Goal: Task Accomplishment & Management: Manage account settings

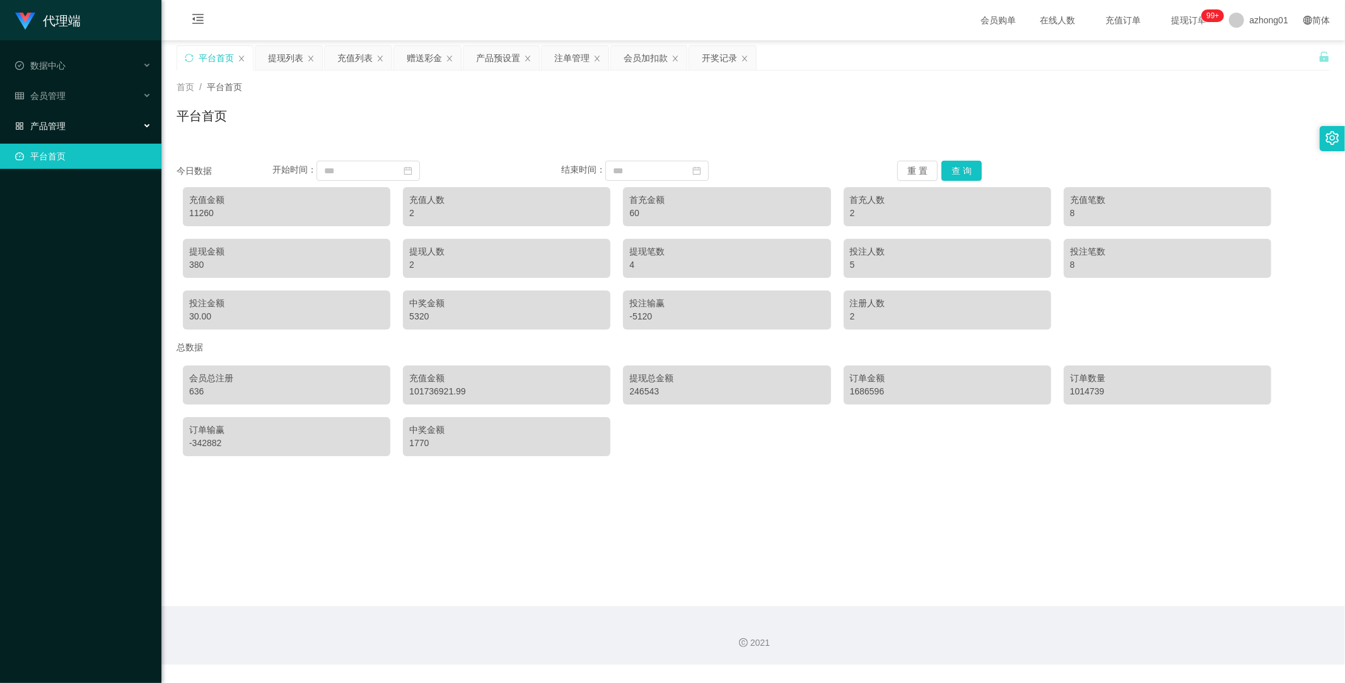
click at [58, 124] on span "产品管理" at bounding box center [40, 126] width 50 height 10
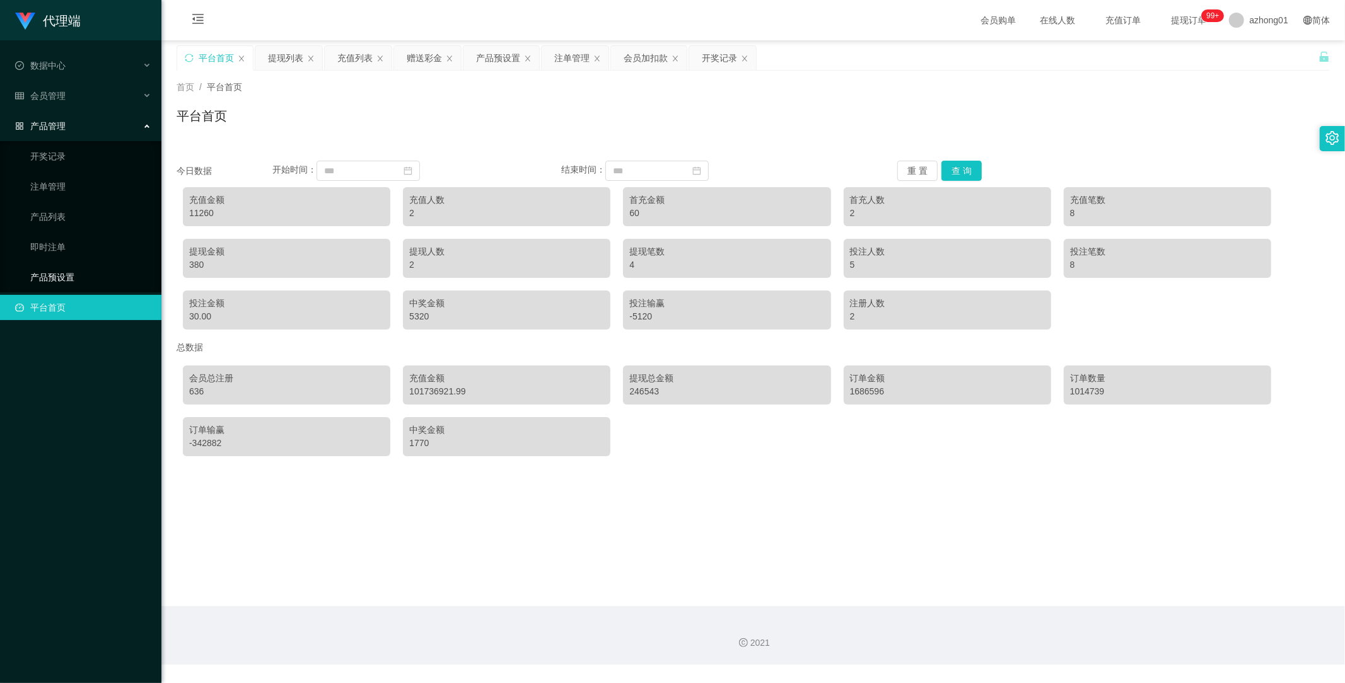
click at [54, 285] on link "产品预设置" at bounding box center [90, 277] width 121 height 25
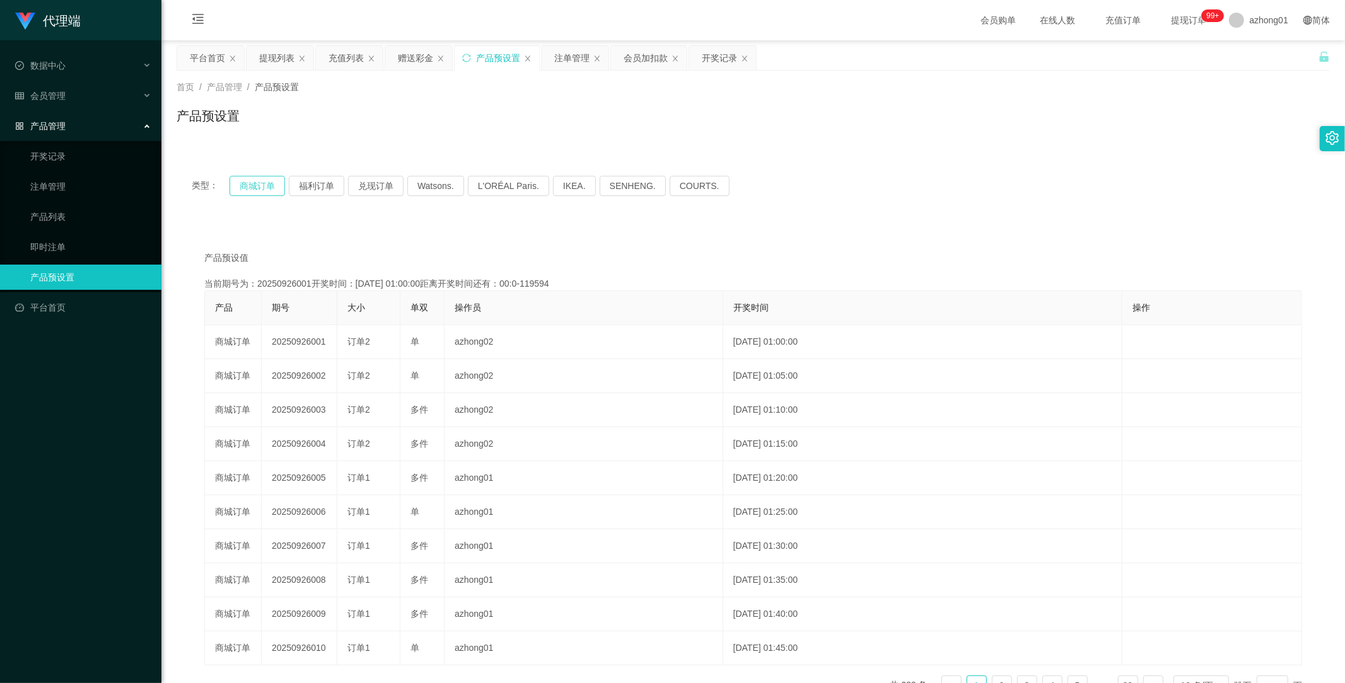
drag, startPoint x: 252, startPoint y: 188, endPoint x: 260, endPoint y: 199, distance: 13.1
click at [252, 188] on button "商城订单" at bounding box center [256, 186] width 55 height 20
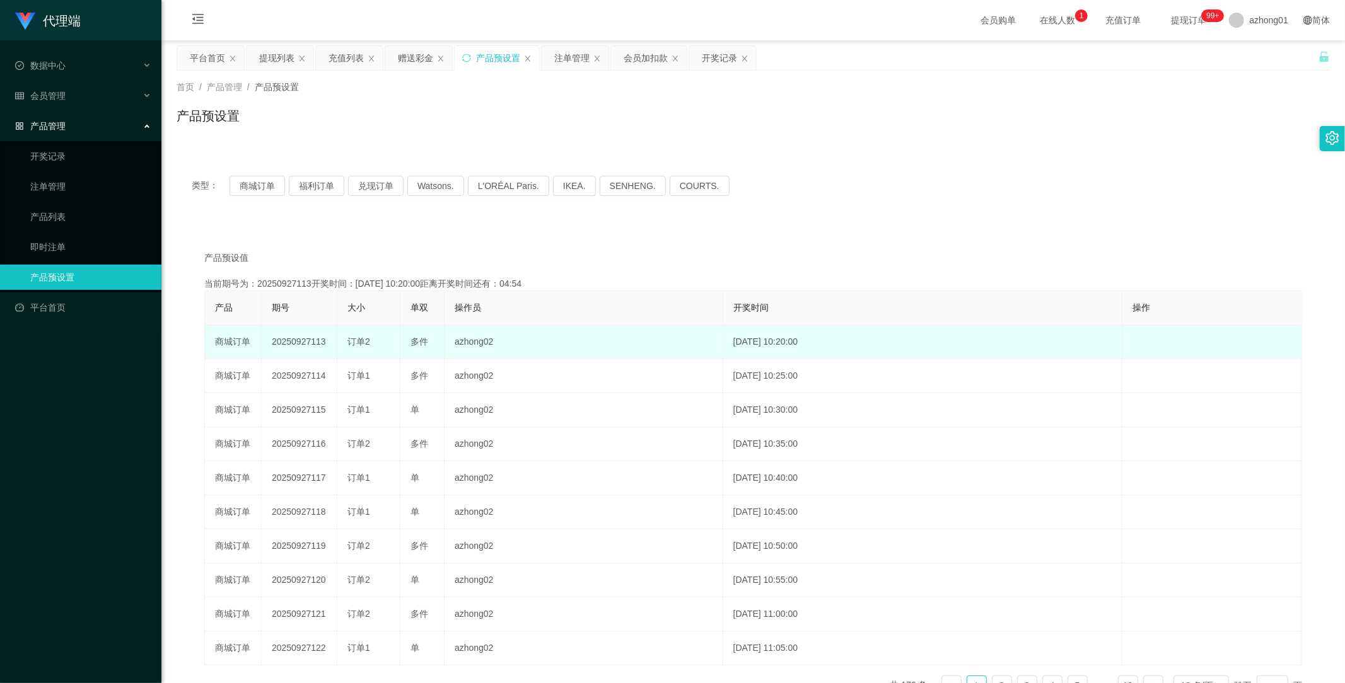
click at [300, 342] on td "20250927113" at bounding box center [300, 342] width 76 height 34
copy td "20250927113"
click at [301, 343] on td "20250927113" at bounding box center [300, 342] width 76 height 34
copy td "20250927113"
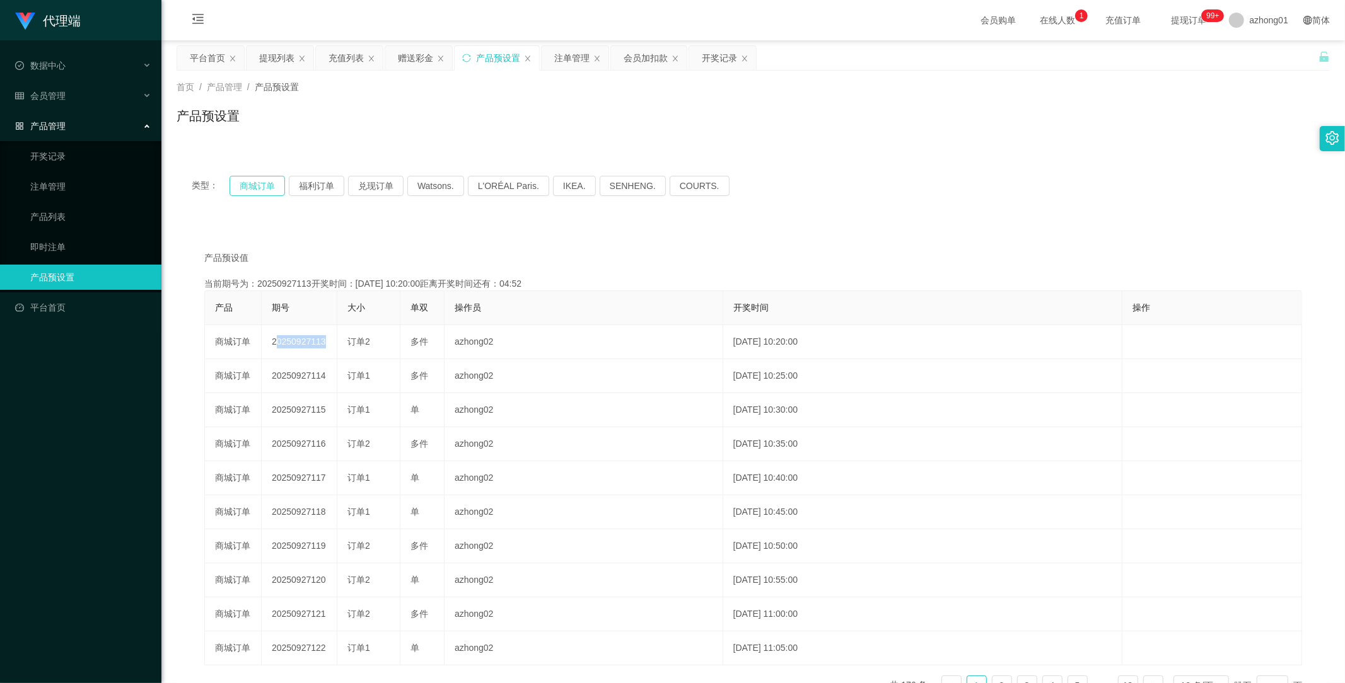
click at [269, 178] on button "商城订单" at bounding box center [256, 186] width 55 height 20
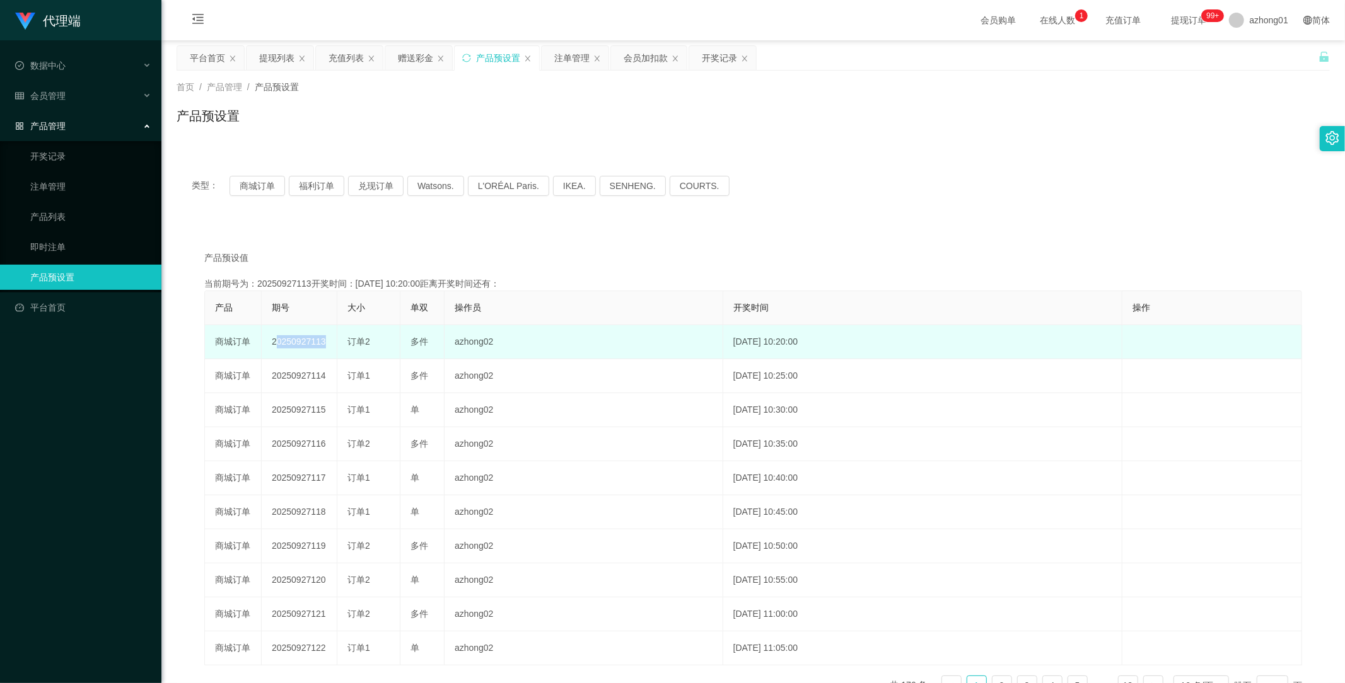
click at [298, 345] on td "20250927113" at bounding box center [300, 342] width 76 height 34
click at [298, 344] on td "20250927113" at bounding box center [300, 342] width 76 height 34
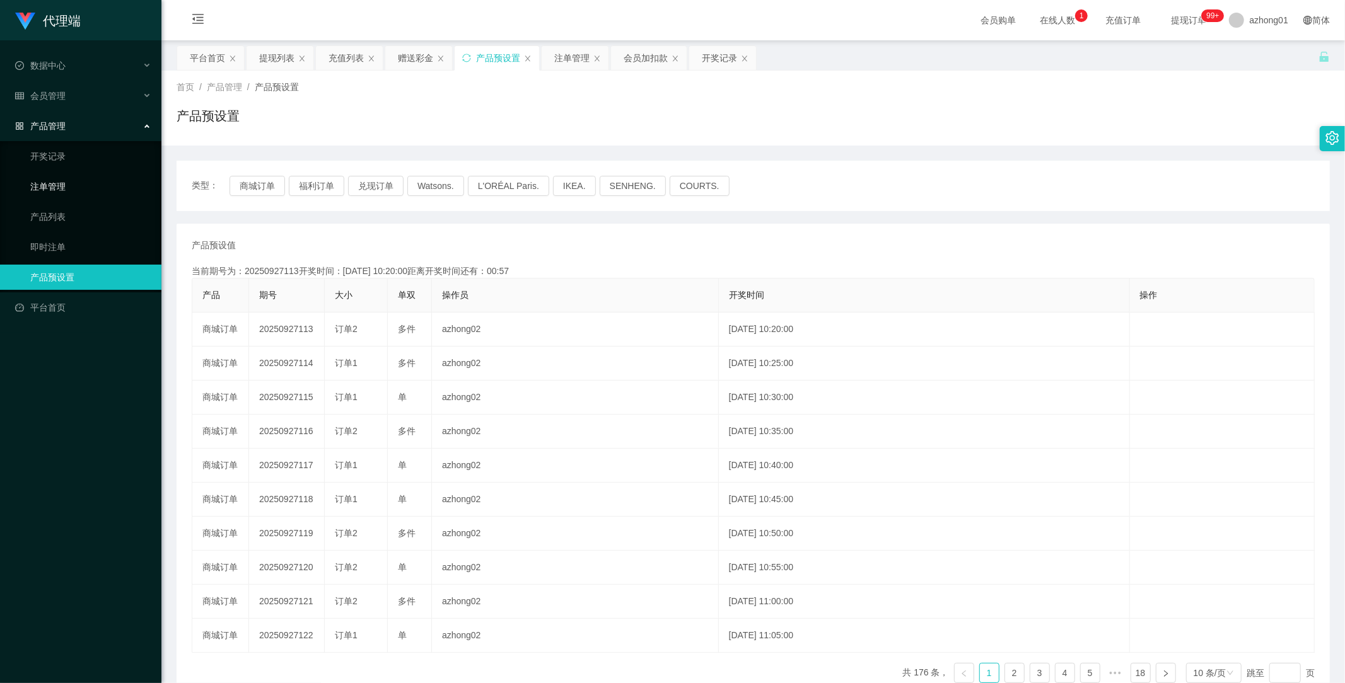
click at [60, 189] on link "注单管理" at bounding box center [90, 186] width 121 height 25
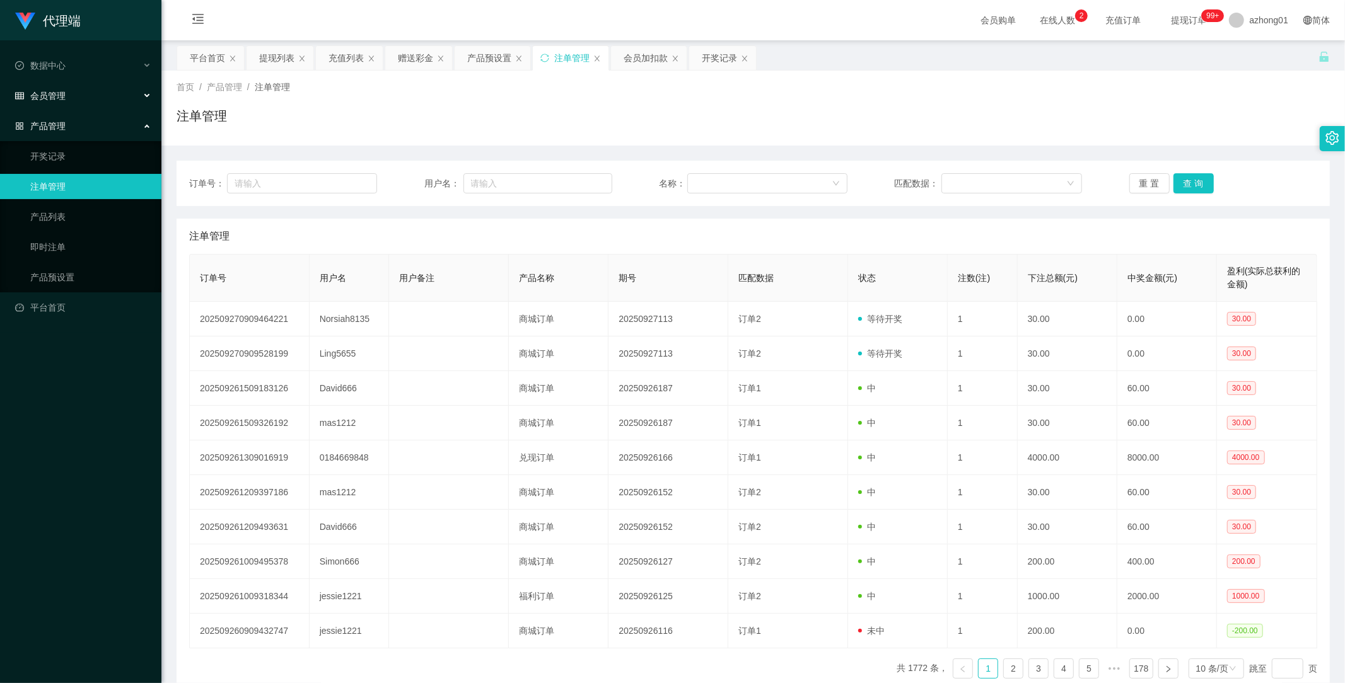
click at [52, 103] on div "会员管理" at bounding box center [80, 95] width 161 height 25
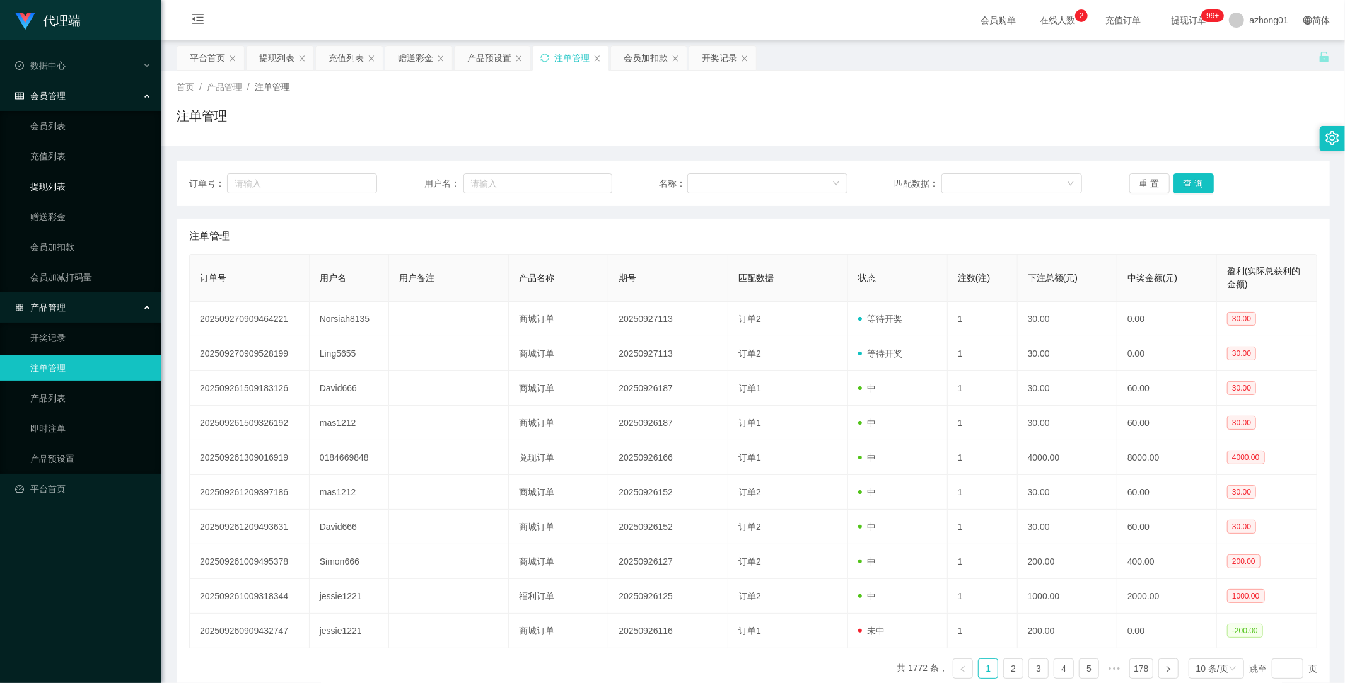
click at [62, 189] on link "提现列表" at bounding box center [90, 186] width 121 height 25
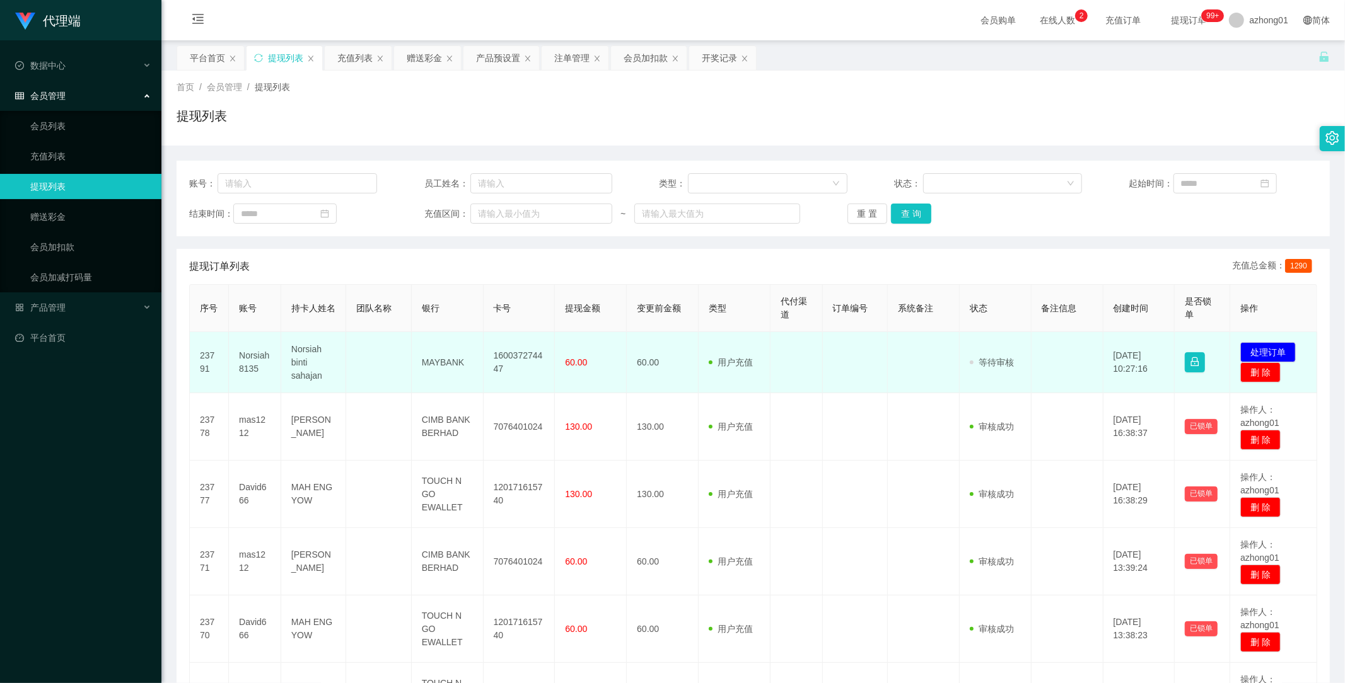
click at [506, 361] on td "160037274447" at bounding box center [519, 362] width 72 height 61
click at [507, 359] on td "160037274447" at bounding box center [519, 362] width 72 height 61
copy td "160037274447"
click at [507, 359] on td "160037274447" at bounding box center [519, 362] width 72 height 61
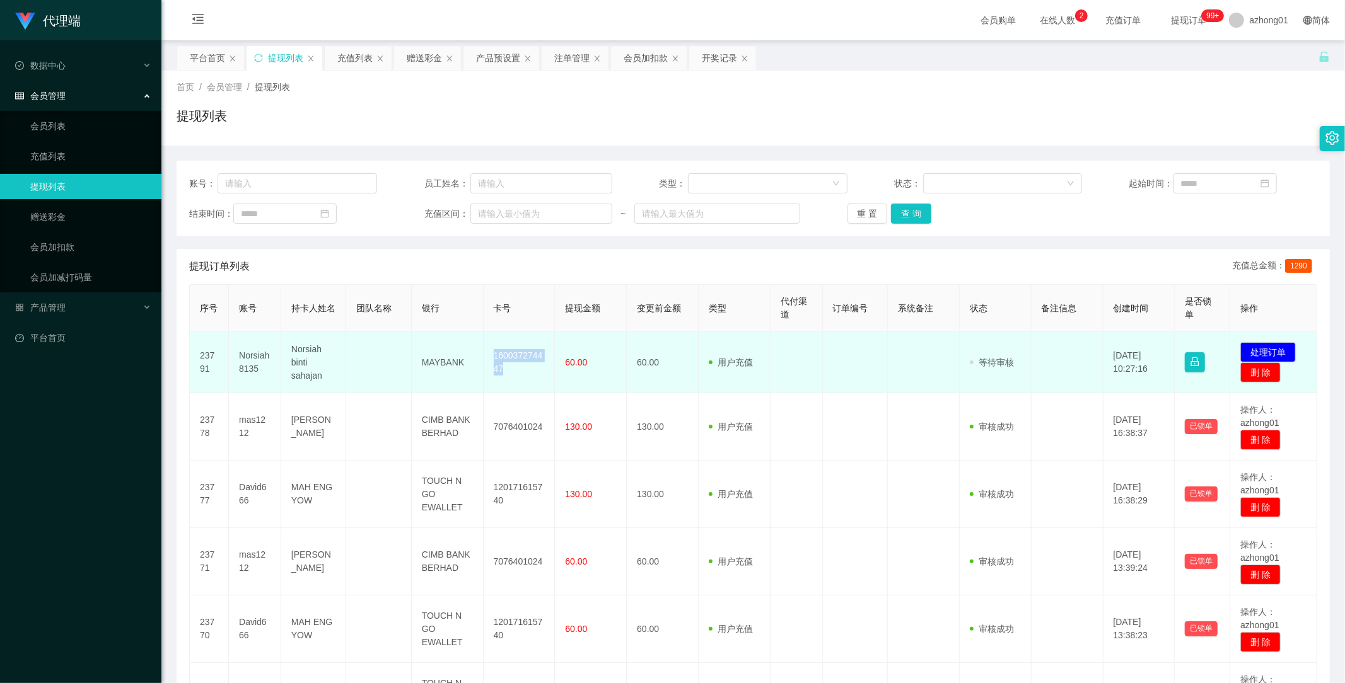
copy td "160037274447"
click at [1264, 348] on button "处理订单" at bounding box center [1267, 352] width 55 height 20
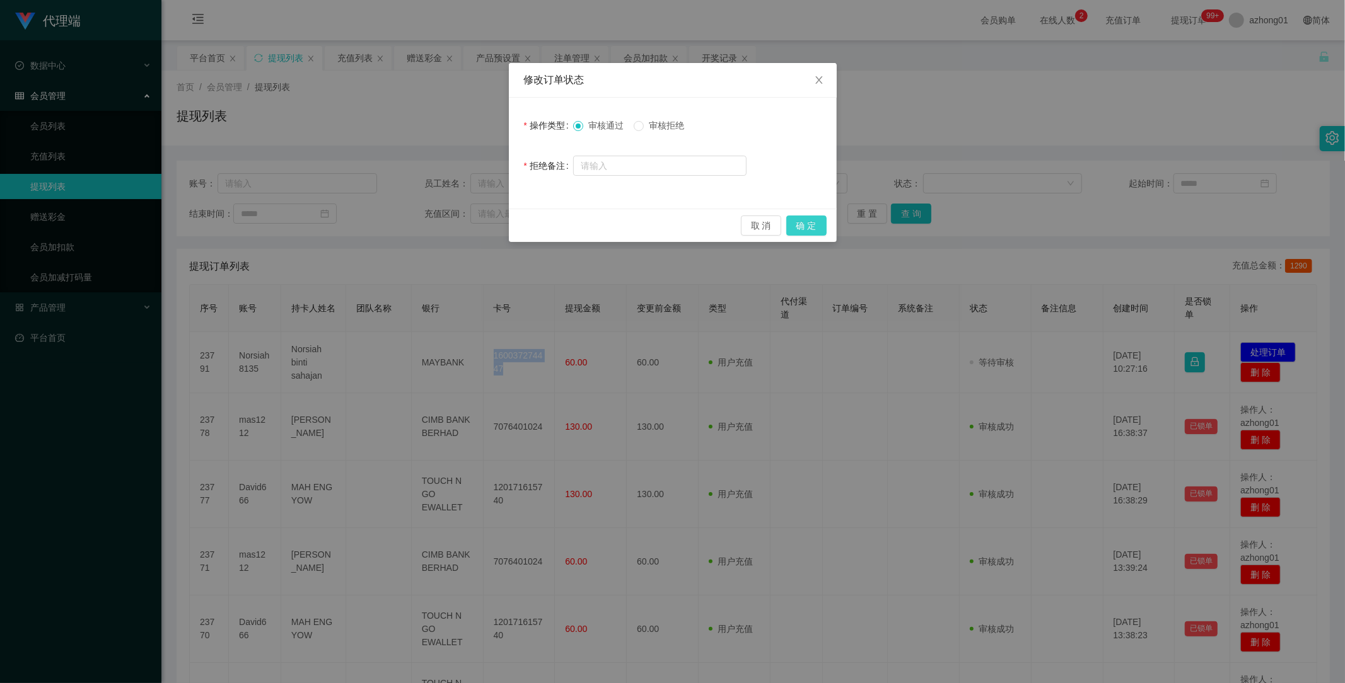
click at [806, 223] on button "确 定" at bounding box center [806, 226] width 40 height 20
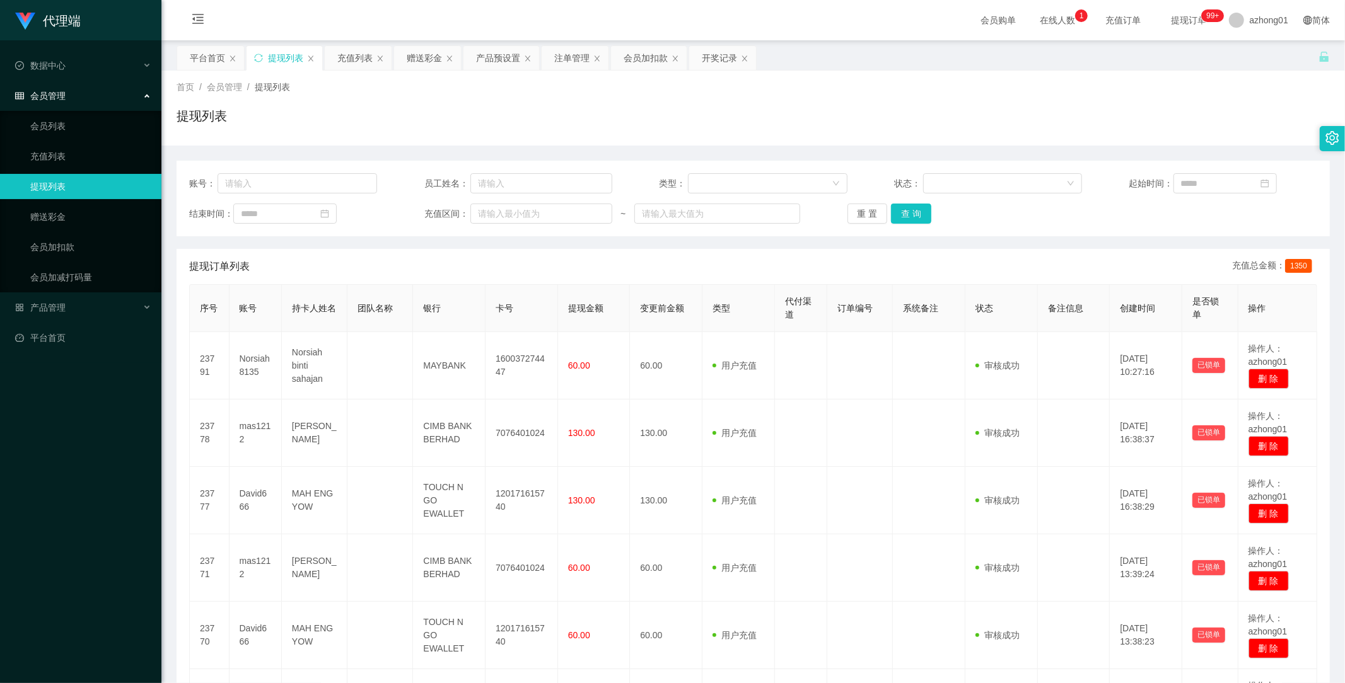
click at [546, 260] on div "提现订单列表 充值总金额： 1350" at bounding box center [753, 266] width 1128 height 35
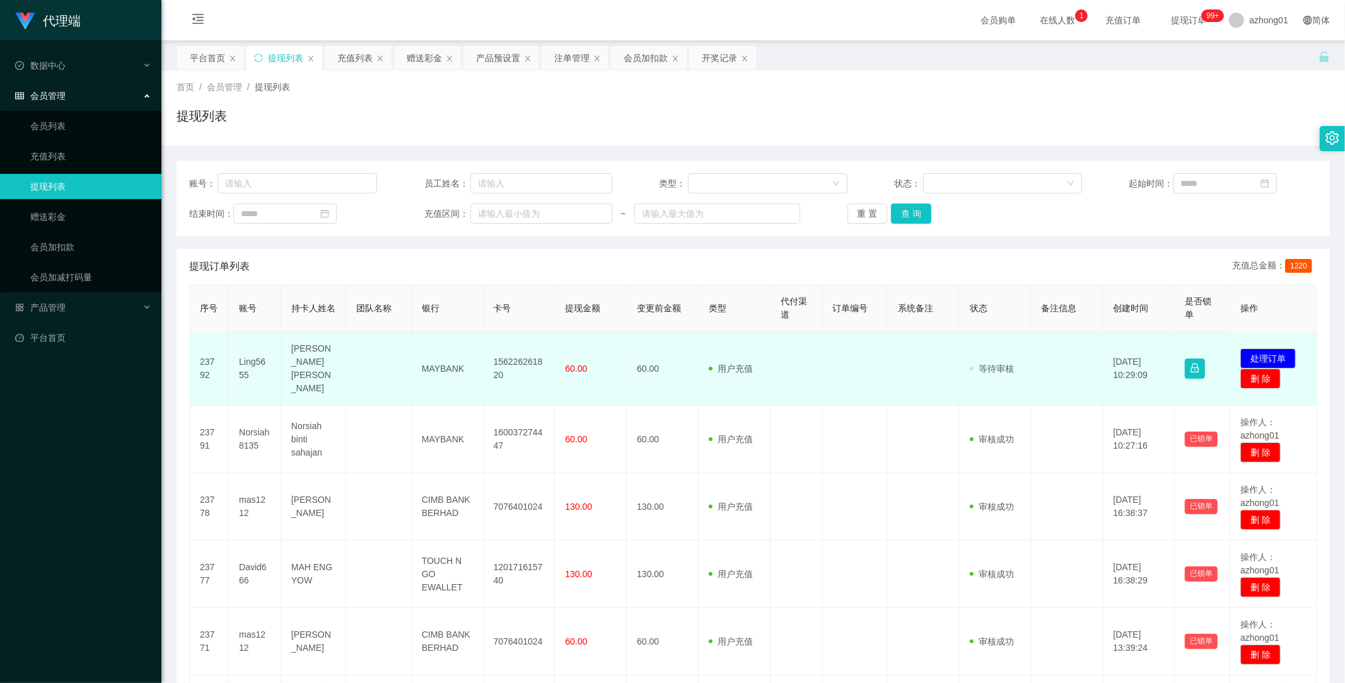
click at [489, 362] on td "156226261820" at bounding box center [519, 369] width 72 height 74
click at [509, 357] on td "156226261820" at bounding box center [519, 369] width 72 height 74
copy td "156226261820"
click at [511, 357] on td "156226261820" at bounding box center [519, 369] width 72 height 74
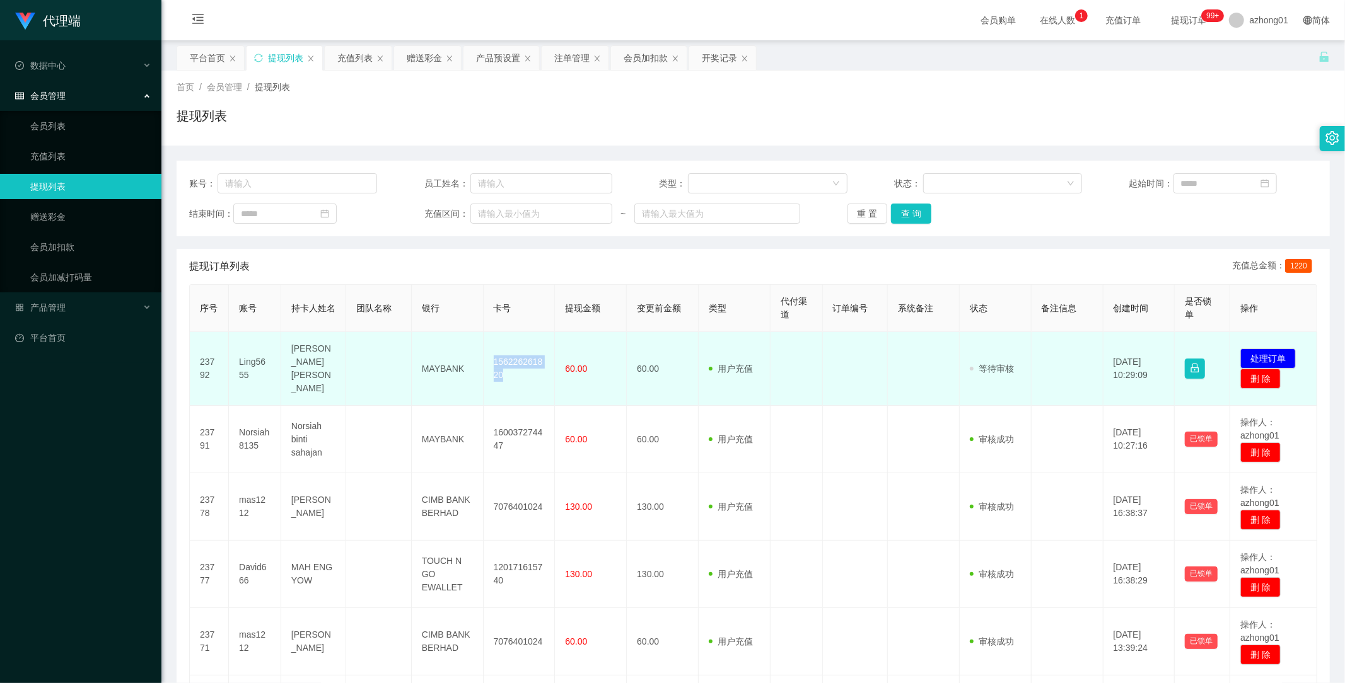
copy td "156226261820"
click at [1283, 352] on button "处理订单" at bounding box center [1267, 359] width 55 height 20
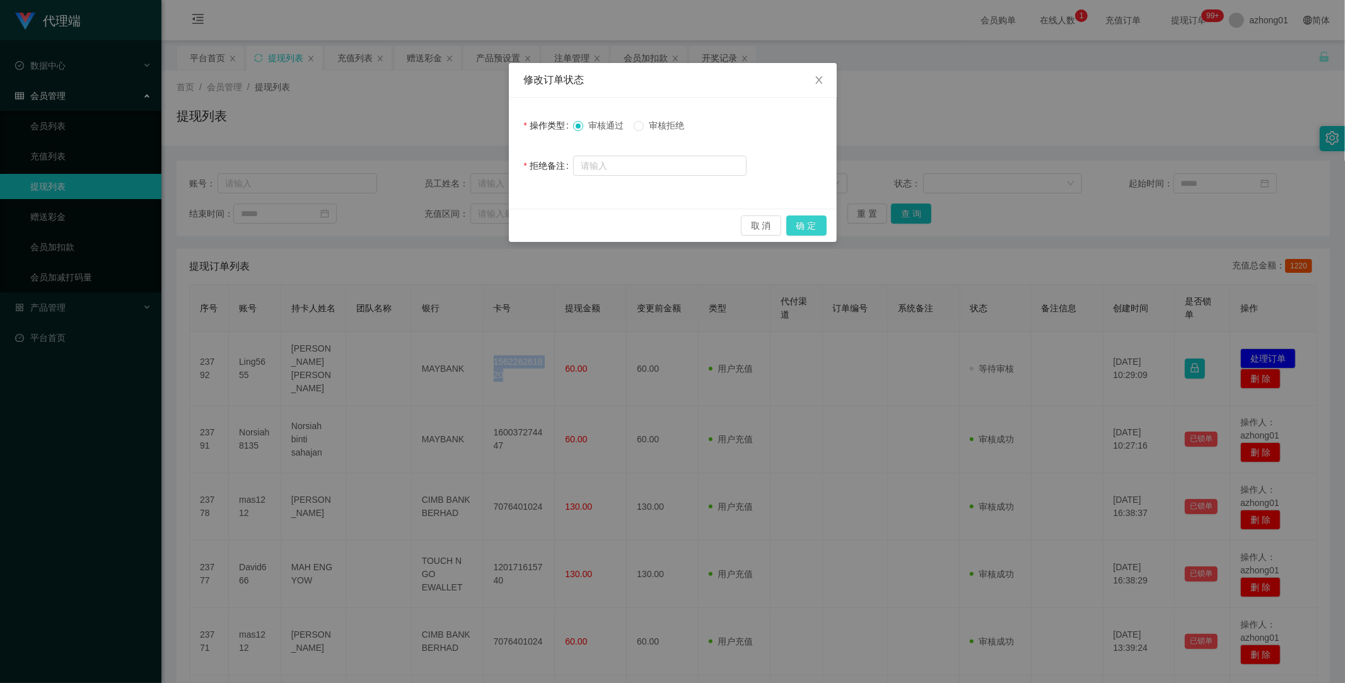
click at [787, 219] on button "确 定" at bounding box center [806, 226] width 40 height 20
